Goal: Task Accomplishment & Management: Manage account settings

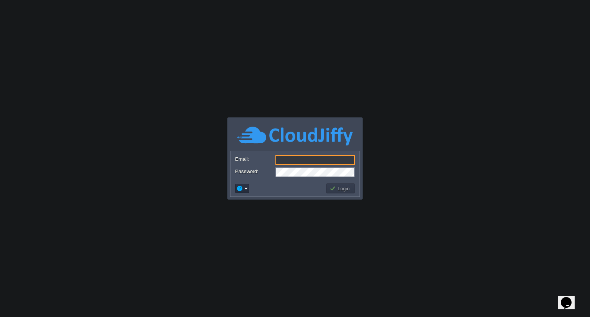
type input "[EMAIL_ADDRESS][DOMAIN_NAME]"
click at [346, 188] on button "Login" at bounding box center [340, 188] width 22 height 7
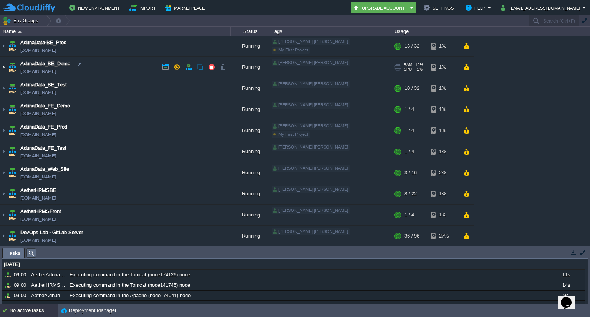
click at [4, 68] on img at bounding box center [3, 67] width 6 height 21
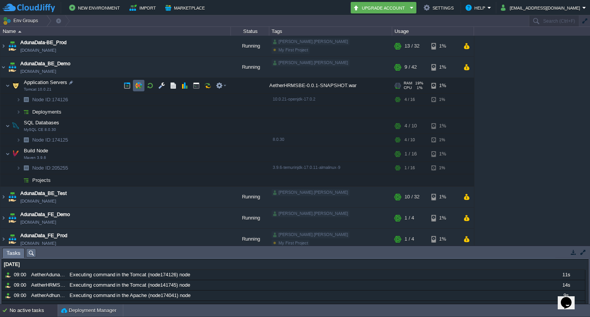
click at [137, 84] on button "button" at bounding box center [138, 85] width 7 height 7
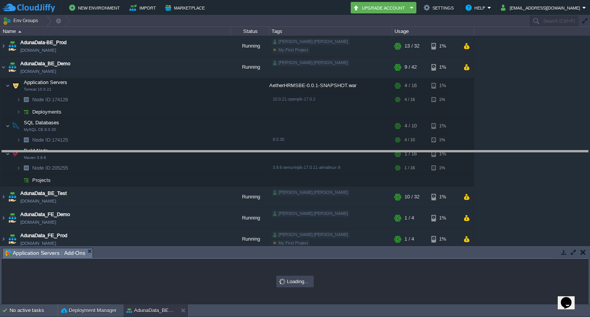
drag, startPoint x: 205, startPoint y: 253, endPoint x: 255, endPoint y: 154, distance: 110.9
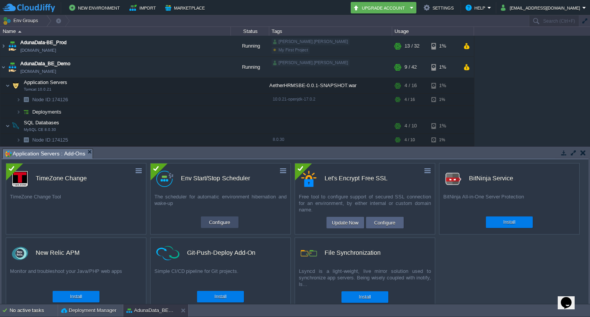
click at [215, 222] on button "Configure" at bounding box center [220, 222] width 26 height 9
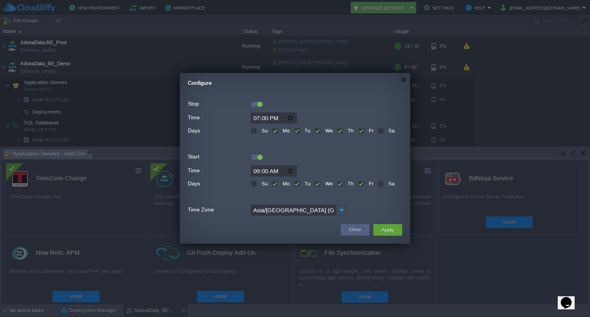
click at [258, 102] on div at bounding box center [259, 104] width 5 height 5
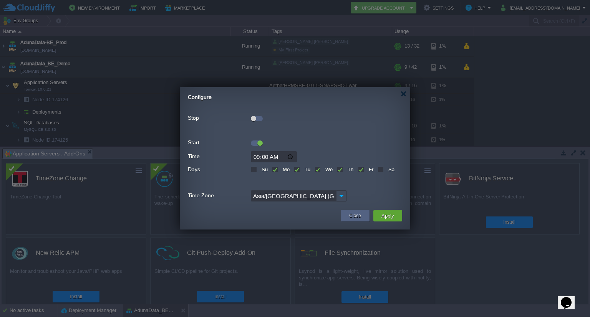
click at [257, 143] on div at bounding box center [259, 143] width 5 height 5
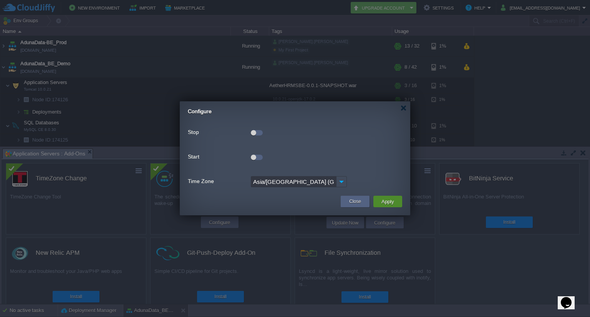
click at [393, 203] on button "Apply" at bounding box center [387, 201] width 17 height 9
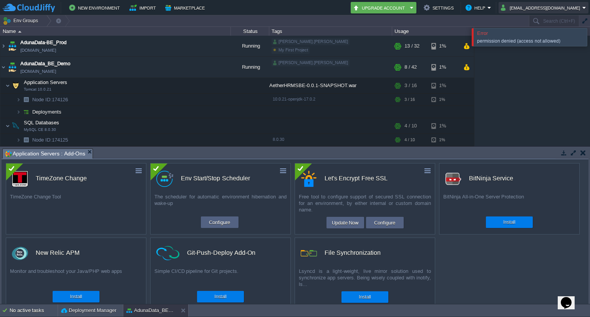
click at [528, 8] on button "[EMAIL_ADDRESS][DOMAIN_NAME]" at bounding box center [541, 7] width 81 height 9
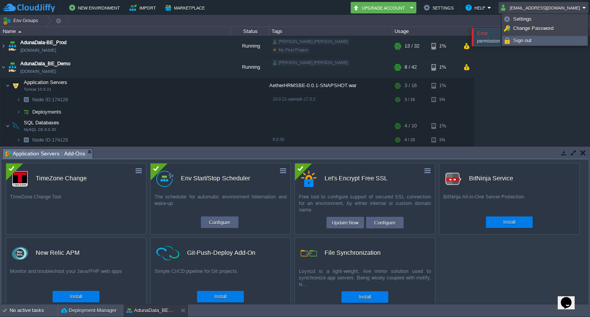
click at [518, 43] on link "Sign out" at bounding box center [545, 40] width 84 height 8
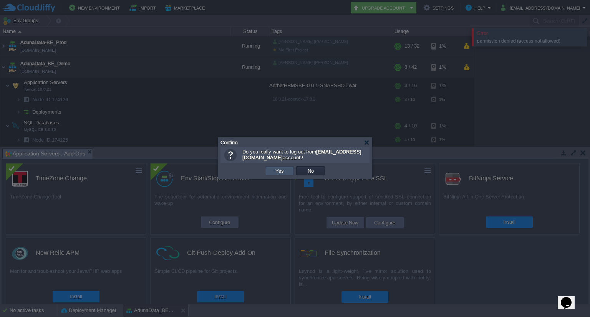
click at [279, 174] on button "Yes" at bounding box center [279, 170] width 13 height 7
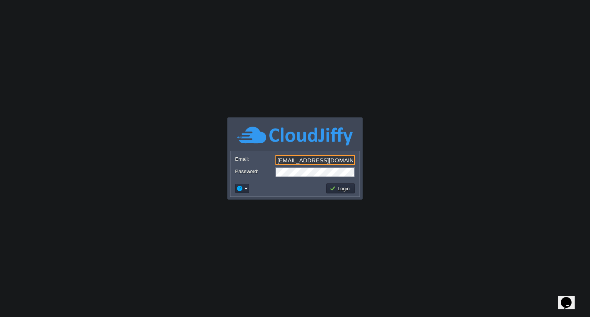
click at [304, 165] on input "[EMAIL_ADDRESS][DOMAIN_NAME]" at bounding box center [314, 160] width 79 height 10
type input "[PERSON_NAME][EMAIL_ADDRESS][PERSON_NAME][DOMAIN_NAME]"
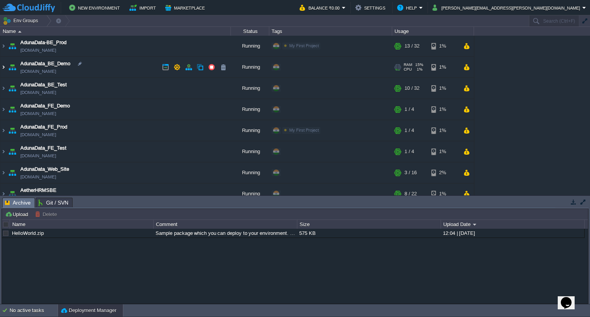
click at [3, 71] on img at bounding box center [3, 67] width 6 height 21
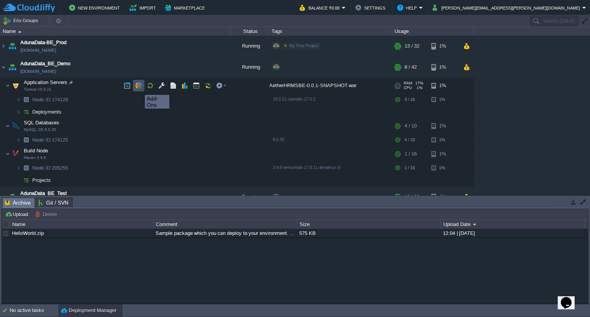
click at [139, 88] on button "button" at bounding box center [138, 85] width 7 height 7
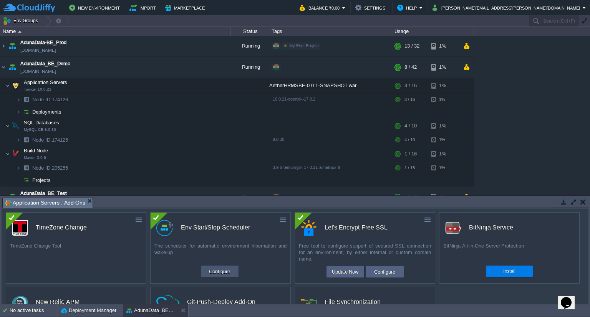
click at [216, 276] on button "Configure" at bounding box center [220, 271] width 26 height 9
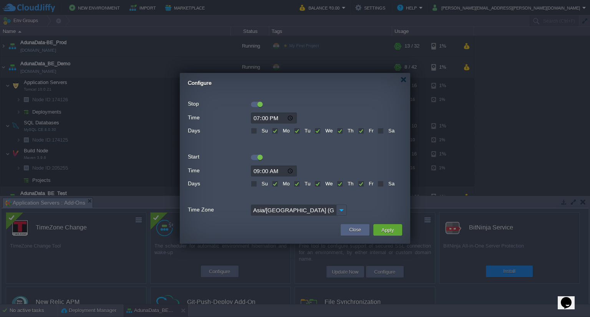
click at [258, 105] on div at bounding box center [259, 104] width 5 height 5
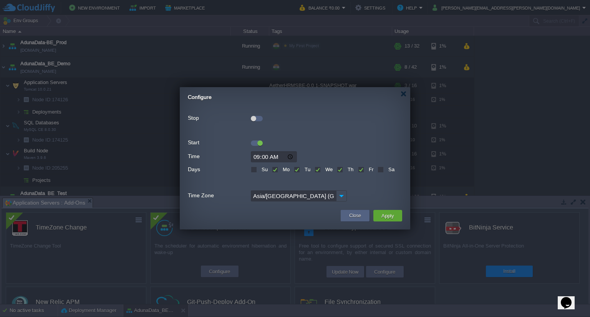
click at [254, 139] on div at bounding box center [257, 141] width 12 height 8
click at [256, 143] on div at bounding box center [257, 143] width 12 height 5
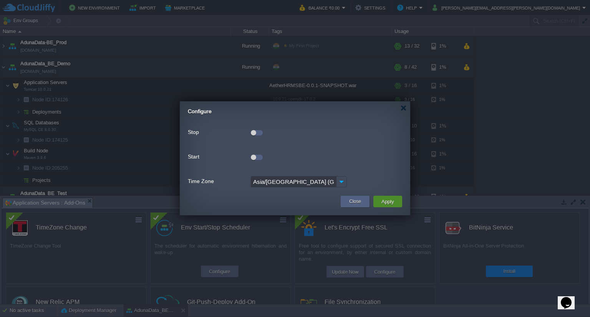
click at [386, 200] on button "Apply" at bounding box center [387, 201] width 17 height 9
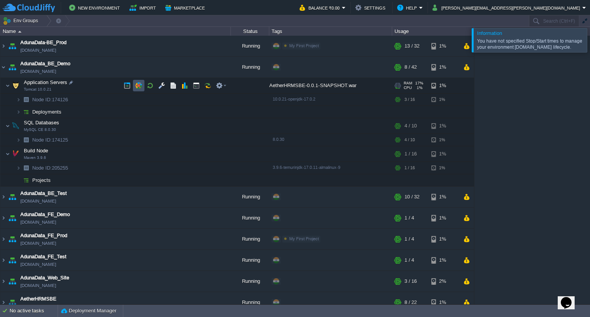
click at [136, 86] on button "button" at bounding box center [138, 85] width 7 height 7
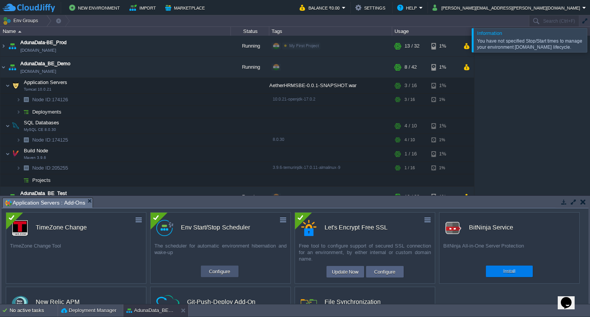
click at [223, 271] on button "Configure" at bounding box center [220, 271] width 26 height 9
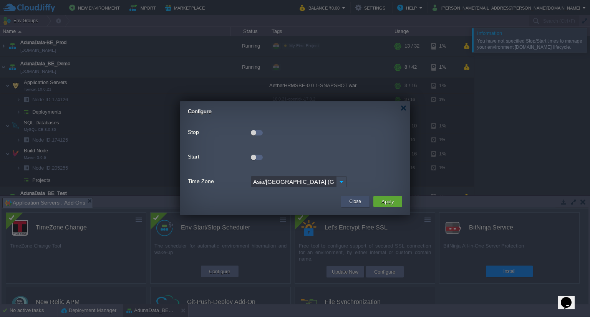
click at [351, 205] on button "Close" at bounding box center [355, 202] width 12 height 8
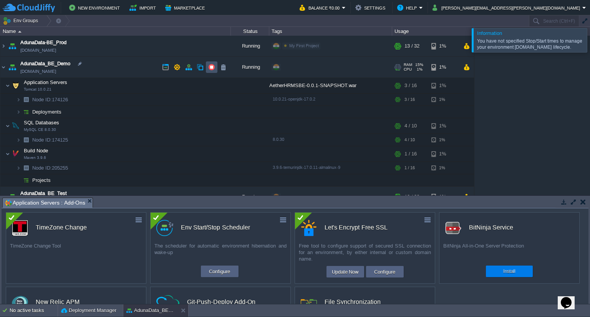
click at [208, 67] on button "button" at bounding box center [211, 67] width 7 height 7
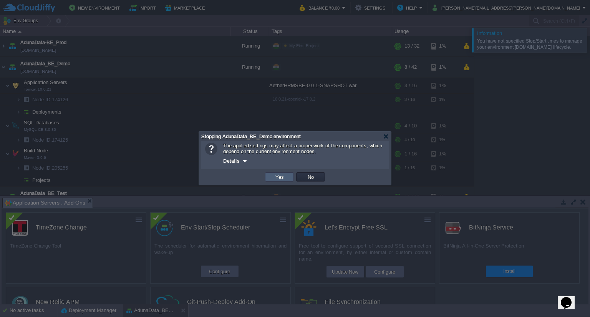
click at [281, 176] on button "Yes" at bounding box center [279, 177] width 13 height 7
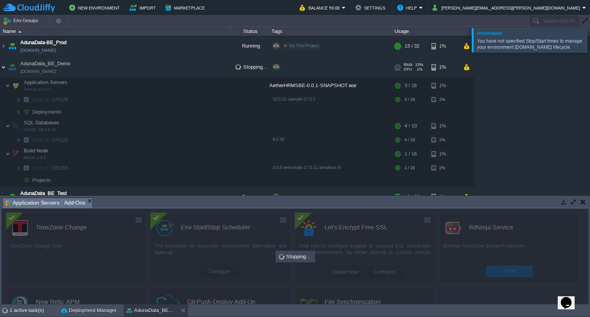
click at [1, 65] on img at bounding box center [3, 67] width 6 height 21
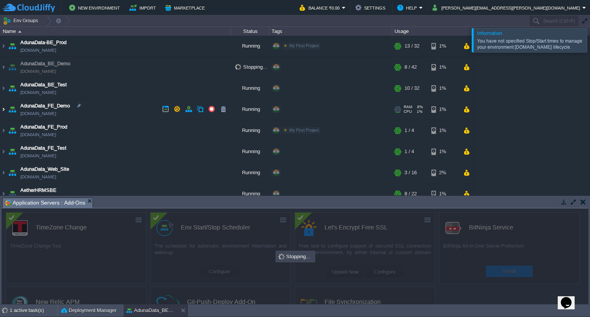
click at [6, 109] on img at bounding box center [3, 109] width 6 height 21
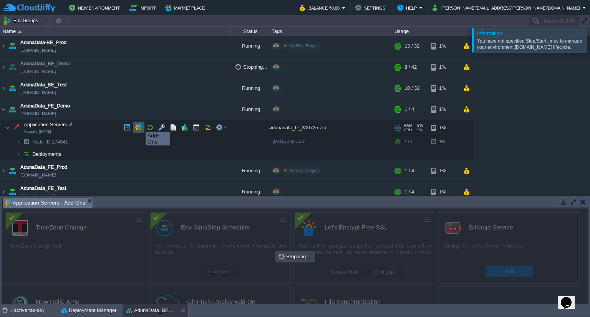
click at [140, 125] on button "button" at bounding box center [138, 127] width 7 height 7
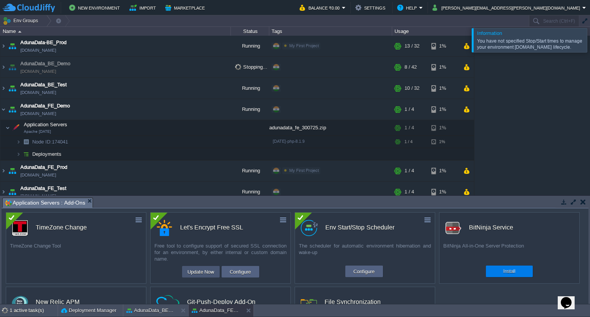
click at [210, 271] on button "Update Now" at bounding box center [200, 271] width 31 height 9
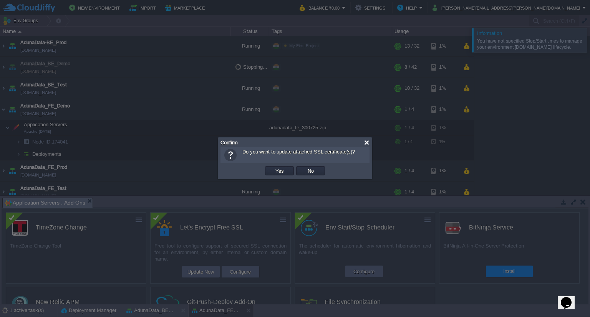
click at [366, 141] on div at bounding box center [367, 143] width 6 height 6
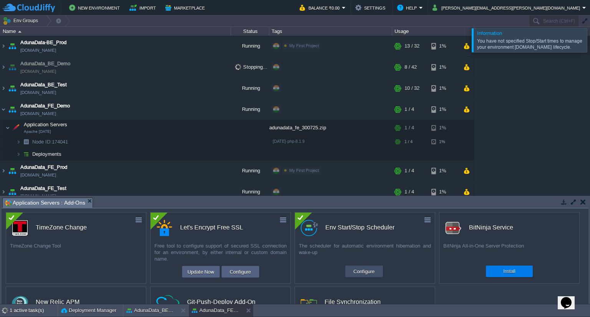
click at [354, 271] on button "Configure" at bounding box center [364, 271] width 26 height 9
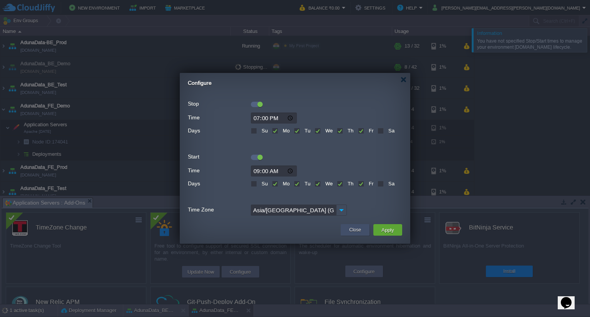
click at [348, 231] on div "Close" at bounding box center [354, 230] width 17 height 12
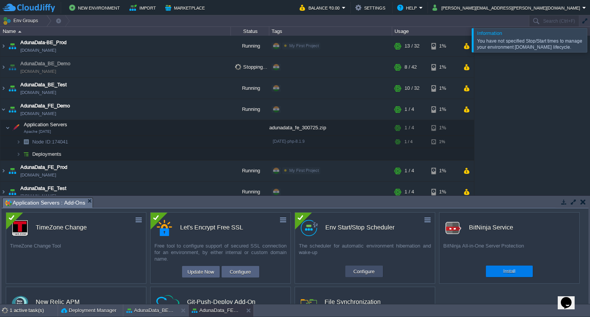
click at [363, 271] on button "Configure" at bounding box center [364, 271] width 26 height 9
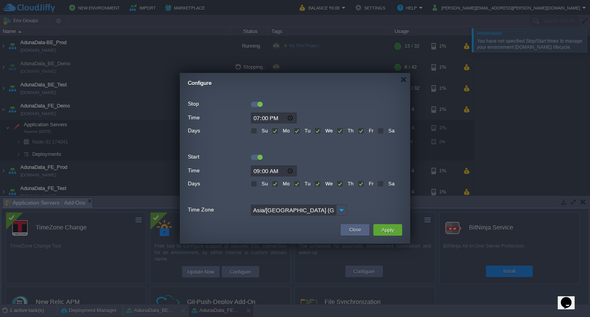
click at [256, 105] on div at bounding box center [257, 104] width 12 height 5
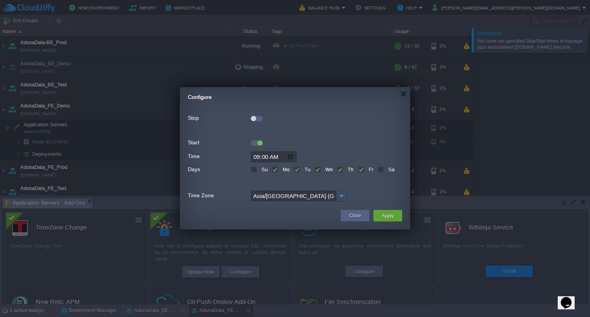
click at [261, 144] on div at bounding box center [259, 143] width 5 height 5
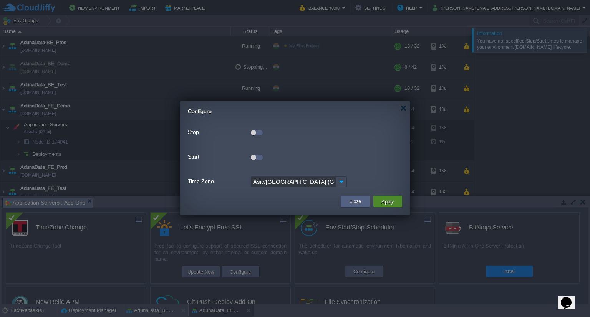
click at [387, 204] on button "Apply" at bounding box center [387, 201] width 17 height 9
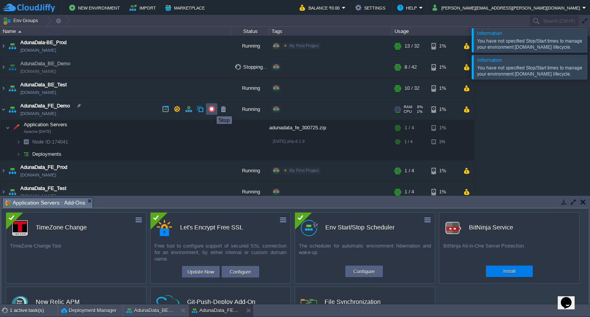
click at [211, 109] on button "button" at bounding box center [211, 109] width 7 height 7
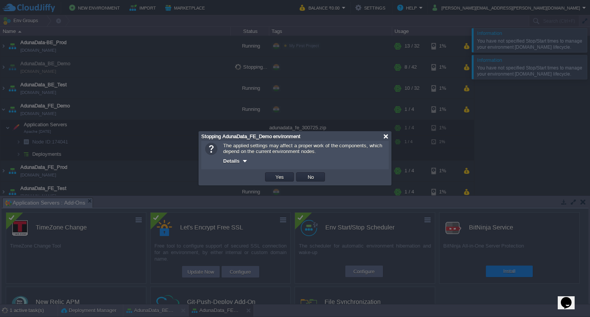
click at [385, 136] on div at bounding box center [386, 137] width 6 height 6
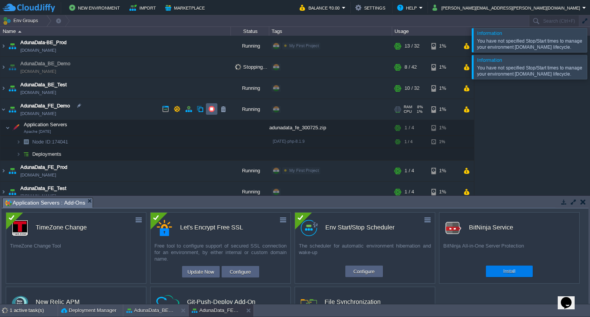
click at [210, 113] on td at bounding box center [212, 109] width 12 height 12
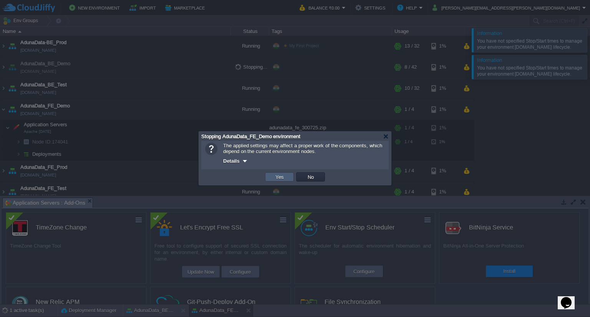
click at [286, 175] on td "Yes" at bounding box center [279, 176] width 29 height 9
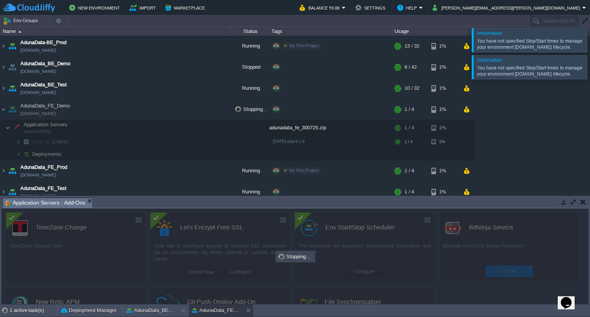
click at [260, 9] on td "New Environment Import Marketplace" at bounding box center [147, 8] width 288 height 12
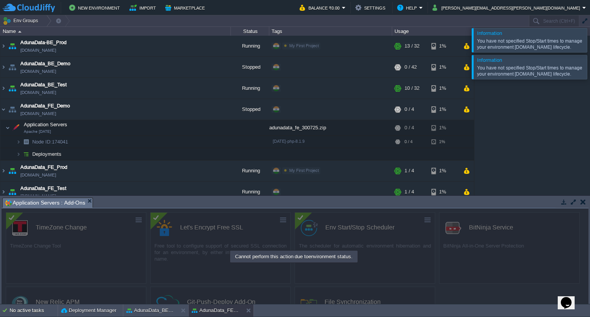
click at [589, 64] on div at bounding box center [599, 67] width 0 height 24
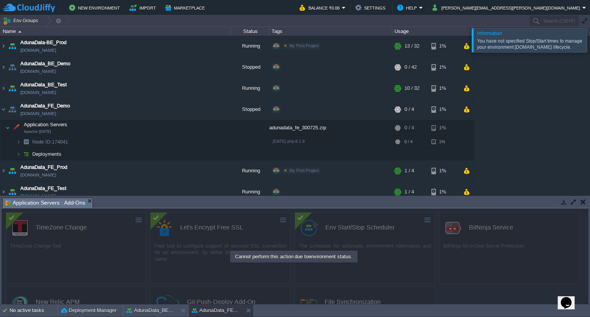
click at [589, 41] on div at bounding box center [599, 40] width 0 height 24
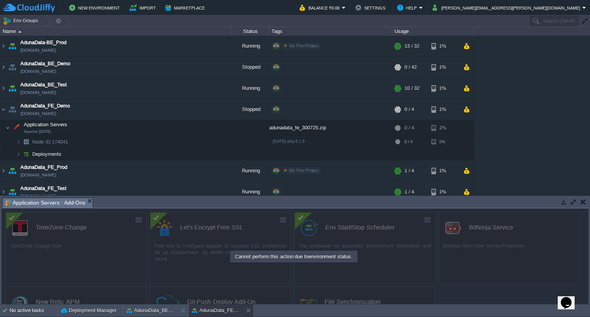
click at [343, 16] on td "Env Groups" at bounding box center [264, 20] width 528 height 11
